Goal: Participate in discussion

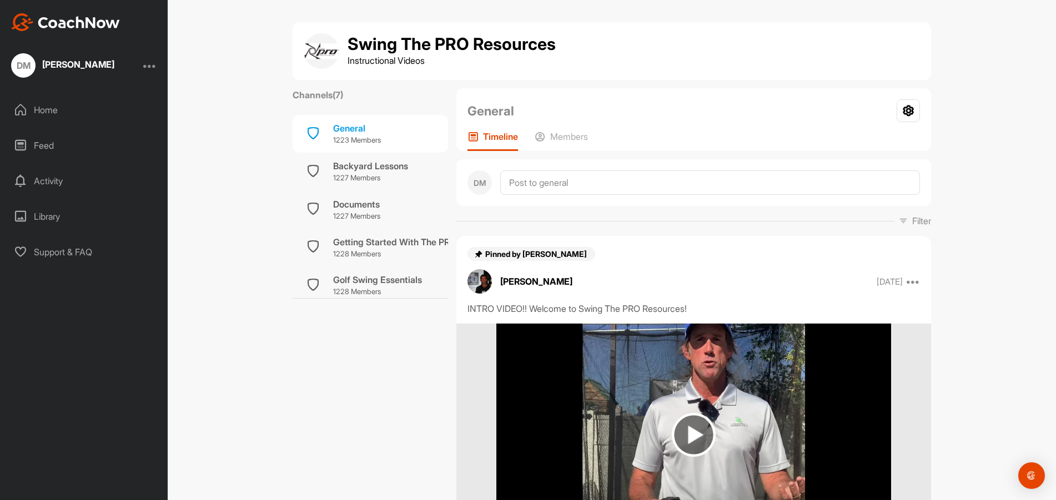
click at [42, 109] on div "Home" at bounding box center [84, 110] width 157 height 28
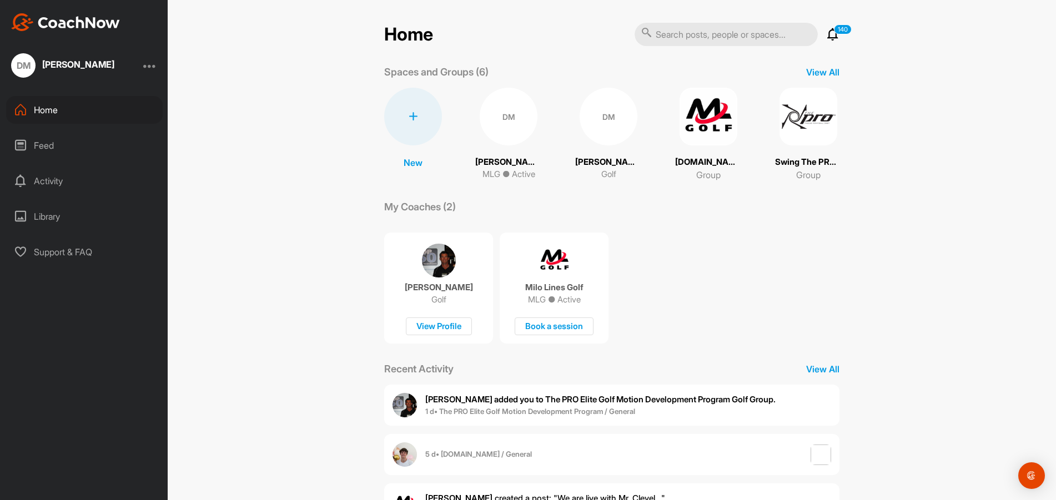
click at [681, 113] on img at bounding box center [708, 117] width 58 height 58
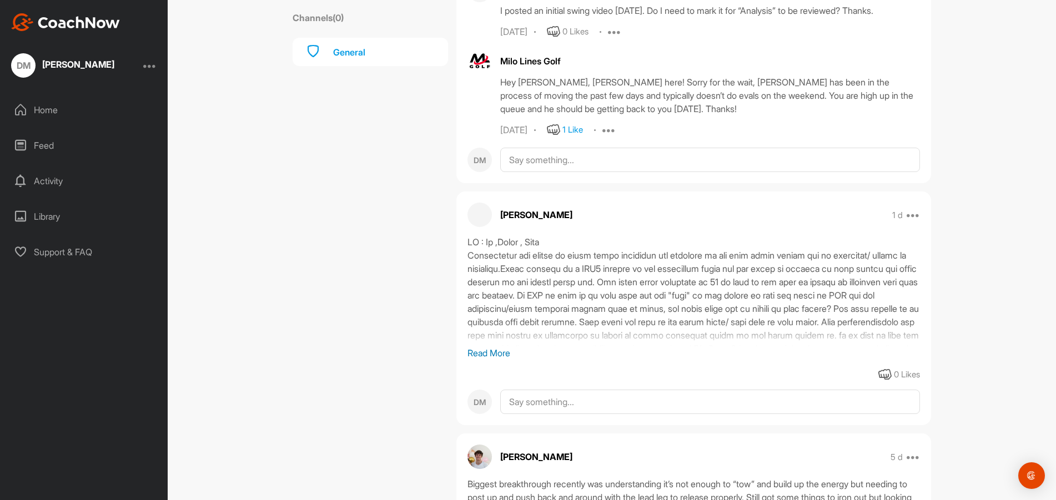
scroll to position [666, 0]
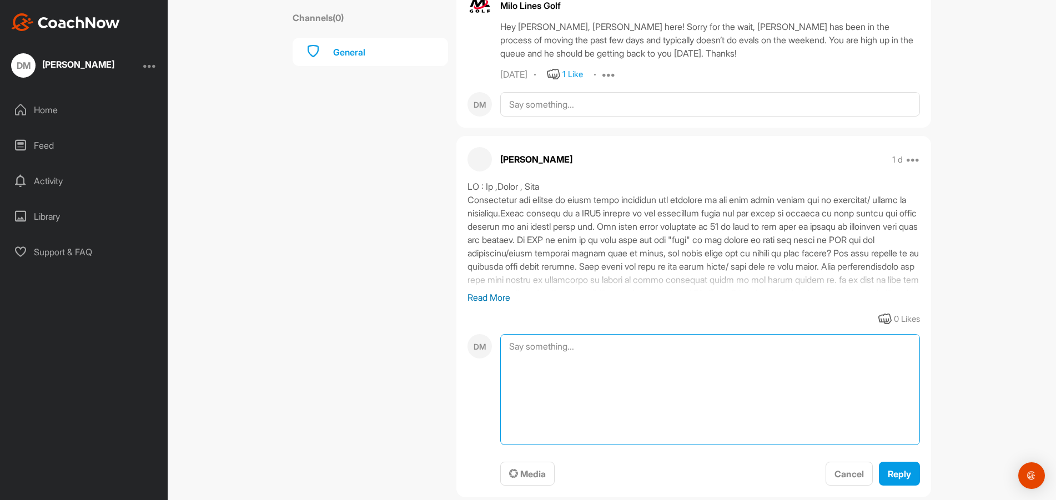
click at [516, 347] on textarea at bounding box center [710, 389] width 420 height 111
click at [512, 345] on textarea "Wtch the video" at bounding box center [710, 389] width 420 height 111
click at [581, 348] on textarea "Wstch the video" at bounding box center [710, 389] width 420 height 111
click at [518, 345] on textarea "Wstch the video of [PERSON_NAME] swining the axw in the Atheletes Swing" at bounding box center [710, 389] width 420 height 111
click at [627, 345] on textarea "Wstch the video of [PERSON_NAME] swining the axw in the Atheletes Swing" at bounding box center [710, 389] width 420 height 111
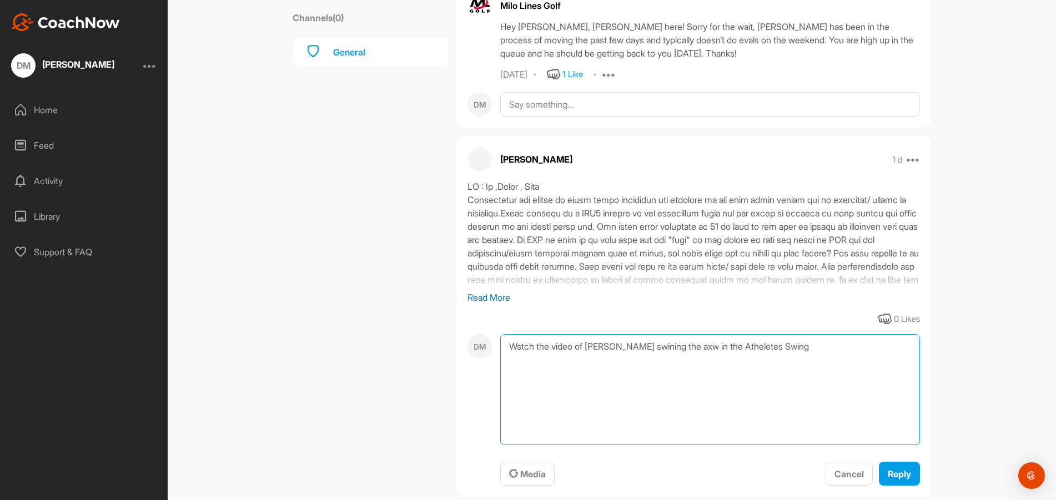
click at [713, 347] on textarea "Wstch the video of [PERSON_NAME] swining the axw in the Atheletes Swing" at bounding box center [710, 389] width 420 height 111
click at [773, 346] on textarea "Wstch the video of [PERSON_NAME] swining the axe in the Atheletes Swing" at bounding box center [710, 389] width 420 height 111
click at [811, 348] on textarea "Wstch the video of [PERSON_NAME] swining the axe in the Athelete's Swing" at bounding box center [710, 389] width 420 height 111
click at [675, 360] on textarea "Wstch the video of [PERSON_NAME] swining the axe in the Athelete's Swing. The r…" at bounding box center [710, 389] width 420 height 111
click at [826, 360] on textarea "Wstch the video of [PERSON_NAME] swining the axe in the Athelete's Swing. The r…" at bounding box center [710, 389] width 420 height 111
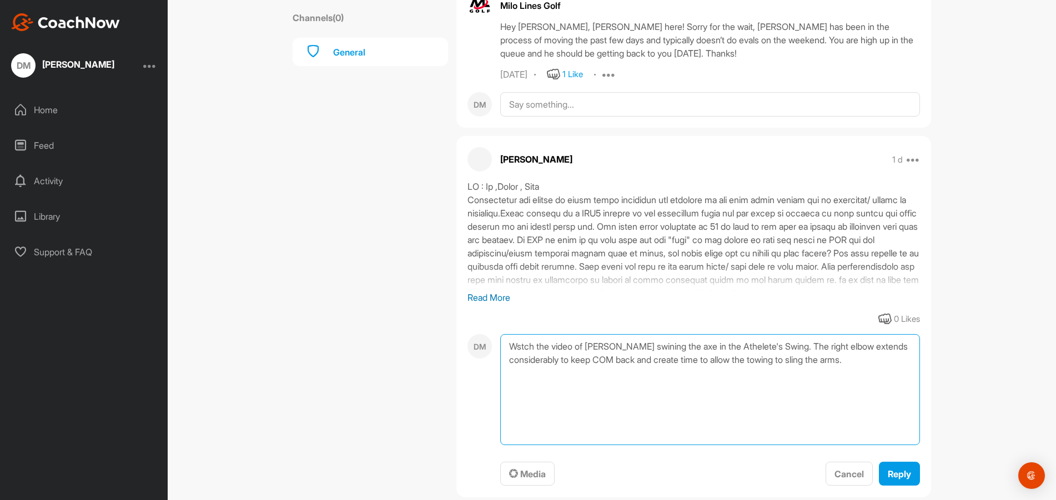
click at [518, 346] on textarea "Wstch the video of [PERSON_NAME] swining the axe in the Athelete's Swing. The r…" at bounding box center [710, 389] width 420 height 111
click at [897, 360] on textarea "Watch the video of [PERSON_NAME] swining the axe in the Athelete's Swing. The r…" at bounding box center [710, 389] width 420 height 111
type textarea "Watch the video of [PERSON_NAME] swining the axe in the Athelete's Swing. The r…"
click at [895, 475] on span "Reply" at bounding box center [898, 473] width 23 height 11
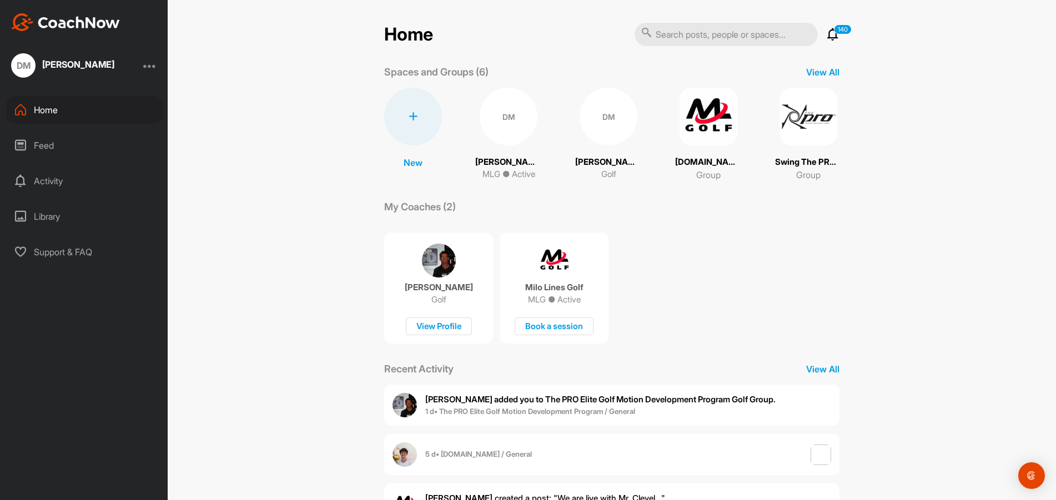
click at [441, 271] on img at bounding box center [439, 261] width 34 height 34
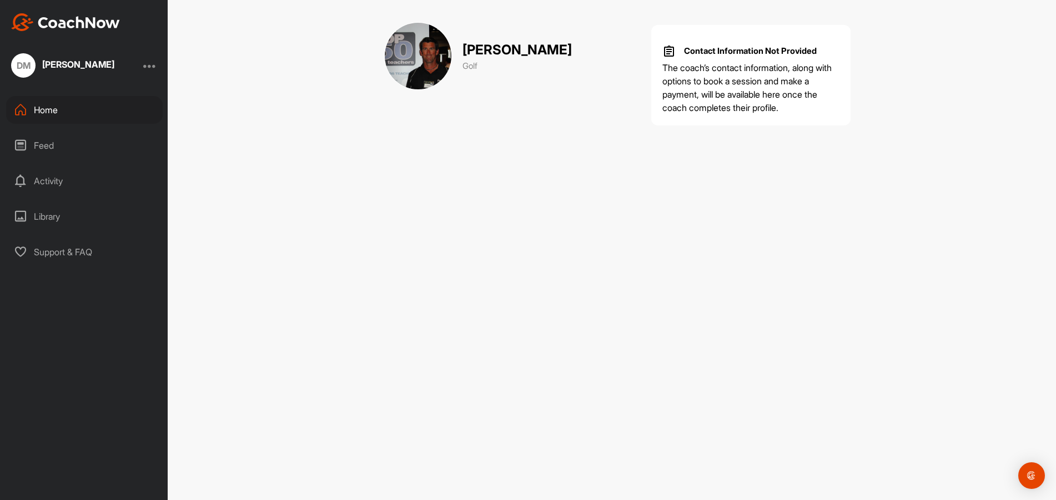
click at [55, 108] on div "Home" at bounding box center [84, 110] width 157 height 28
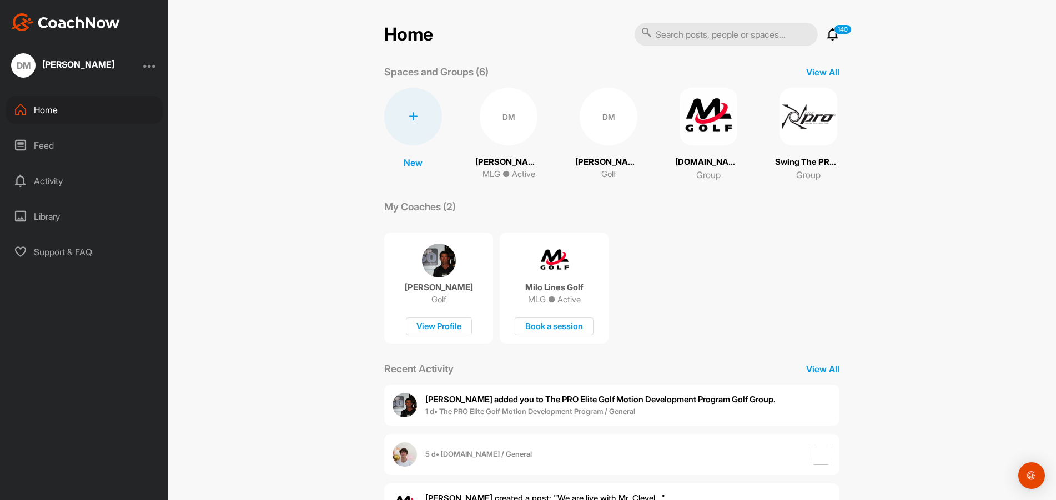
click at [807, 119] on img at bounding box center [808, 117] width 58 height 58
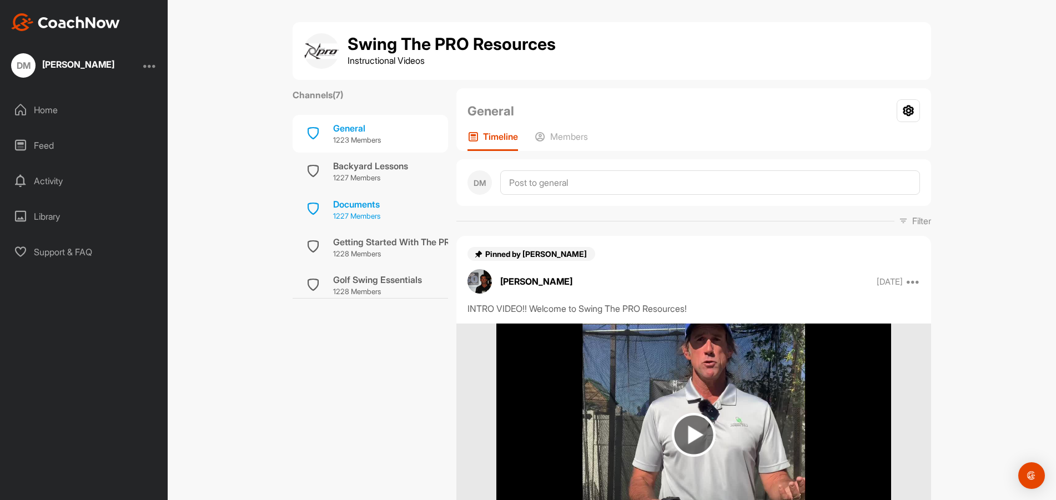
click at [366, 203] on div "Documents" at bounding box center [356, 204] width 47 height 13
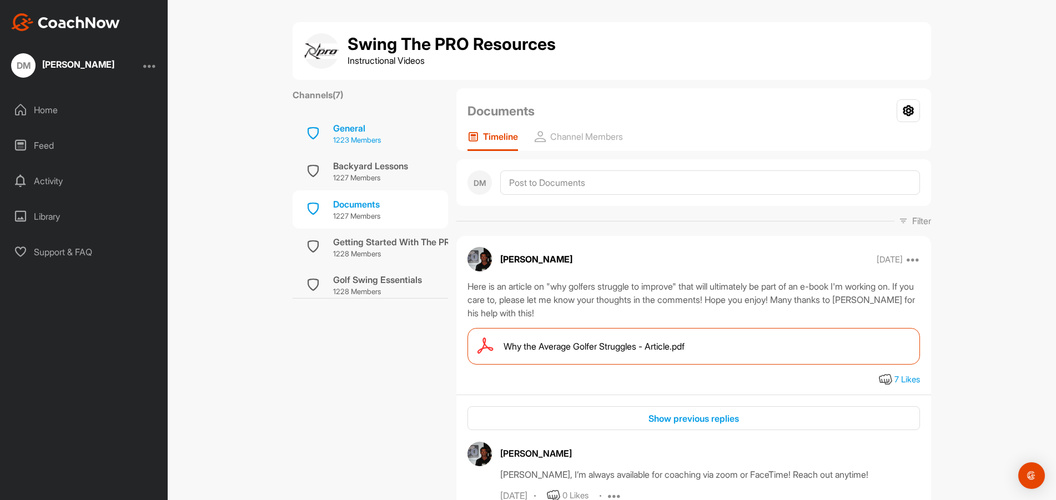
click at [324, 128] on div "General 1223 Members" at bounding box center [369, 134] width 155 height 38
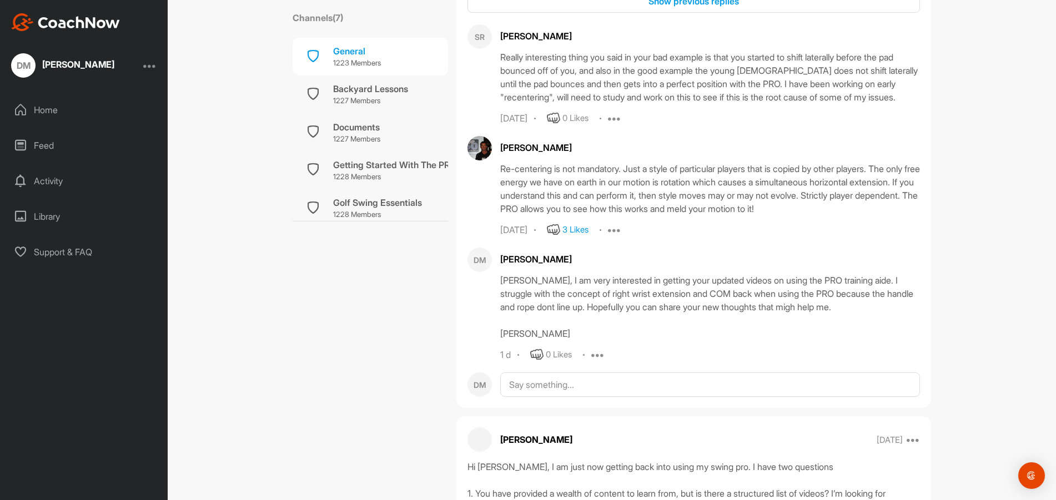
scroll to position [611, 0]
